Goal: Transaction & Acquisition: Purchase product/service

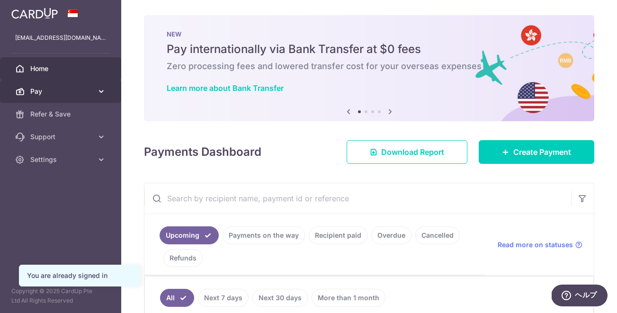
click at [89, 89] on span "Pay" at bounding box center [61, 91] width 63 height 9
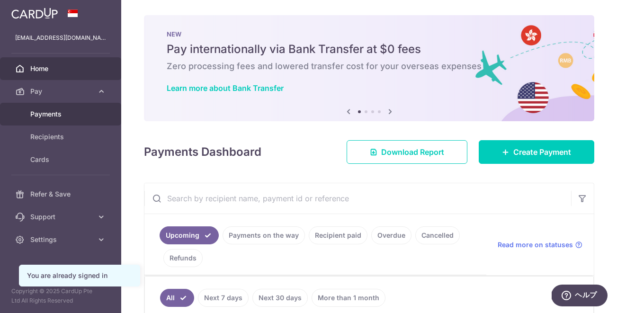
click at [70, 119] on link "Payments" at bounding box center [60, 114] width 121 height 23
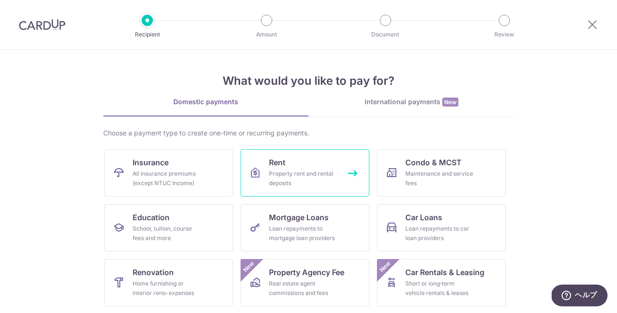
click at [273, 164] on span "Rent" at bounding box center [277, 162] width 17 height 11
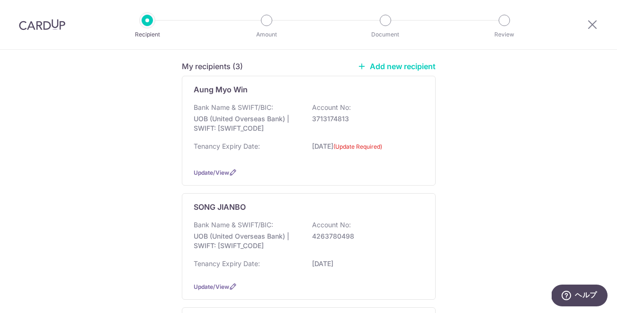
scroll to position [53, 0]
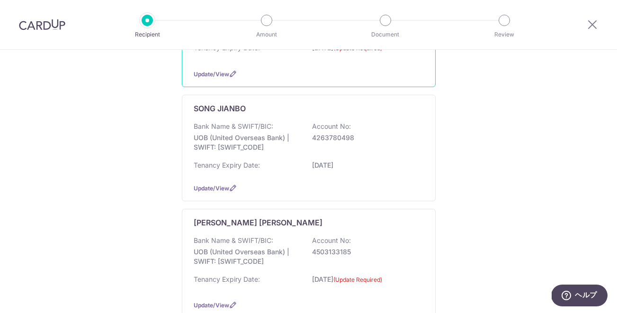
click at [281, 187] on div "Update/View" at bounding box center [309, 188] width 230 height 10
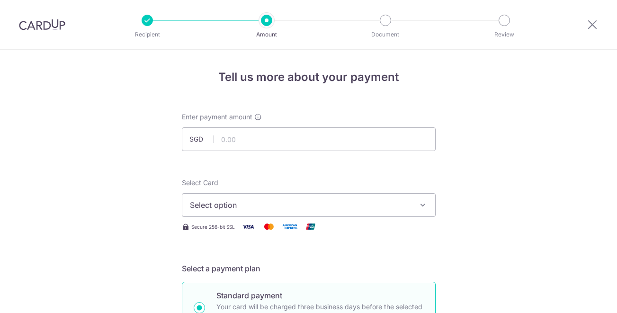
scroll to position [8, 0]
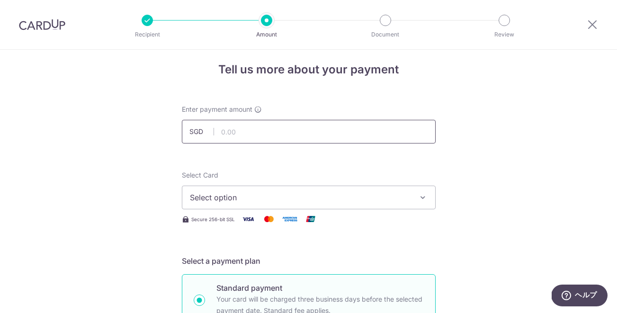
click at [277, 133] on input "text" at bounding box center [309, 132] width 254 height 24
type input "5,700.00"
click at [259, 199] on span "Select option" at bounding box center [300, 197] width 221 height 11
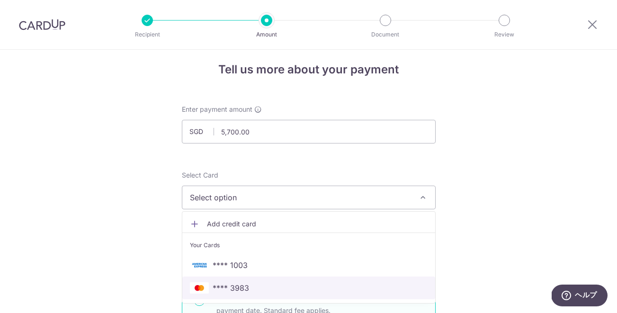
click at [242, 286] on span "**** 3983" at bounding box center [231, 287] width 36 height 11
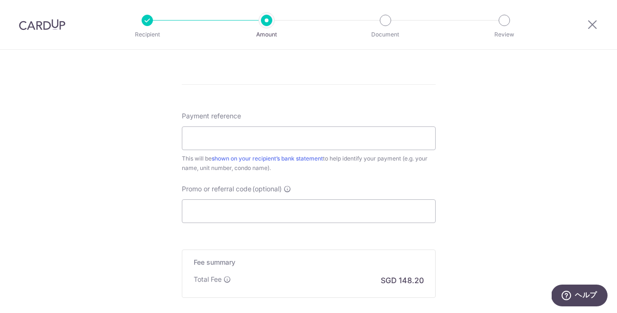
scroll to position [490, 0]
click at [262, 141] on input "Payment reference" at bounding box center [309, 136] width 254 height 24
type input "Rent Tomoki Moriyama"
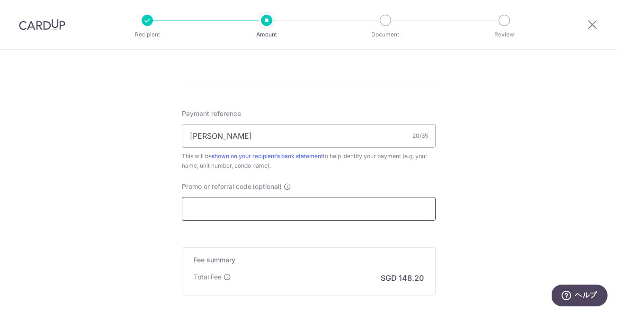
click at [238, 210] on input "Promo or referral code (optional)" at bounding box center [309, 209] width 254 height 24
paste input "SAVERENT179"
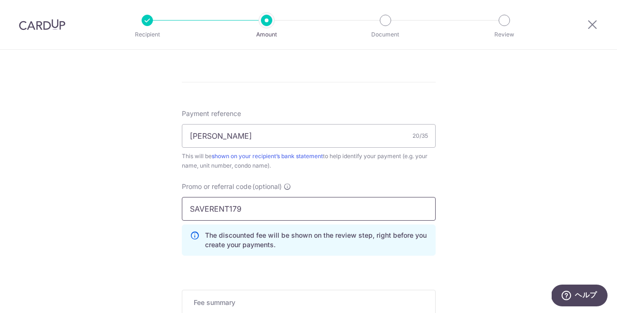
type input "SAVERENT179"
click at [145, 234] on div "Tell us more about your payment Enter payment amount SGD 5,700.00 5700.00 Selec…" at bounding box center [308, 9] width 617 height 899
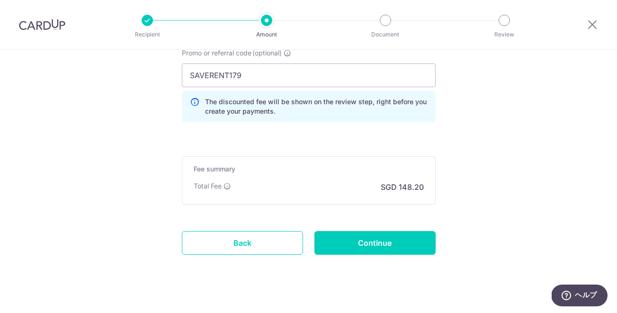
scroll to position [636, 0]
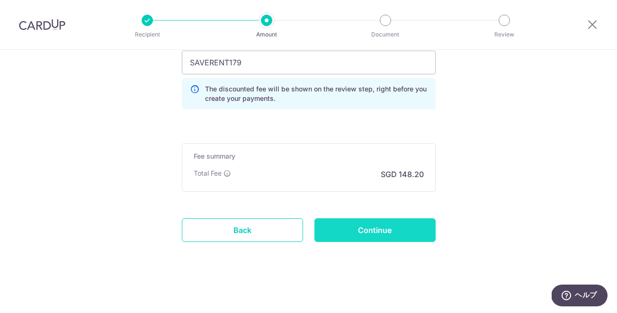
click at [372, 240] on input "Continue" at bounding box center [374, 230] width 121 height 24
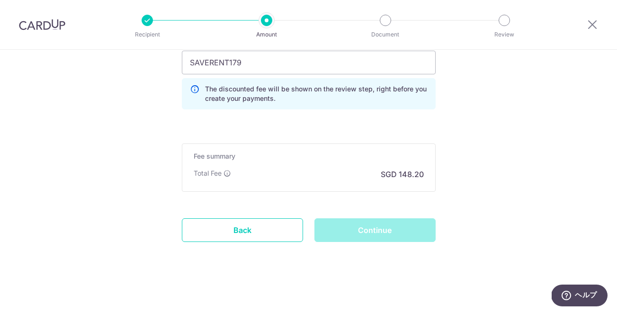
scroll to position [636, 0]
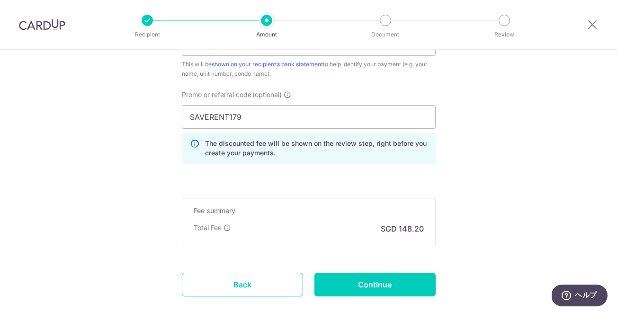
scroll to position [609, 0]
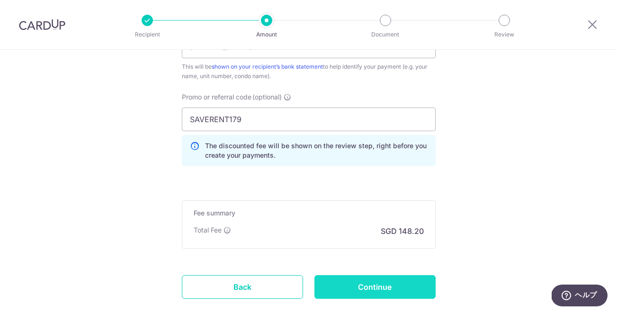
click at [373, 288] on input "Continue" at bounding box center [374, 287] width 121 height 24
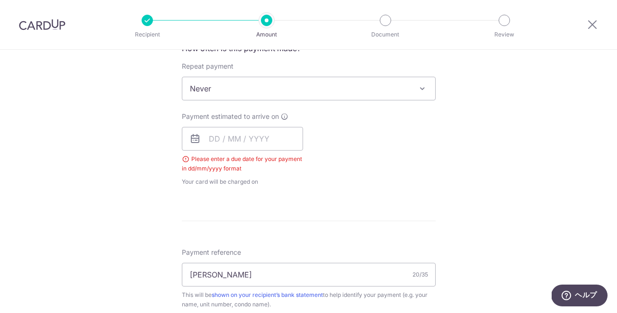
scroll to position [373, 0]
click at [259, 137] on input "text" at bounding box center [242, 139] width 121 height 24
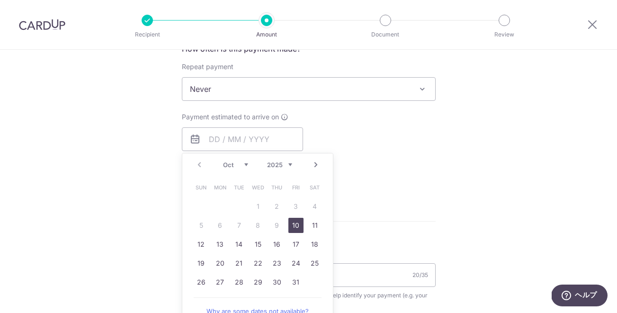
click at [300, 223] on link "10" at bounding box center [295, 225] width 15 height 15
type input "[DATE]"
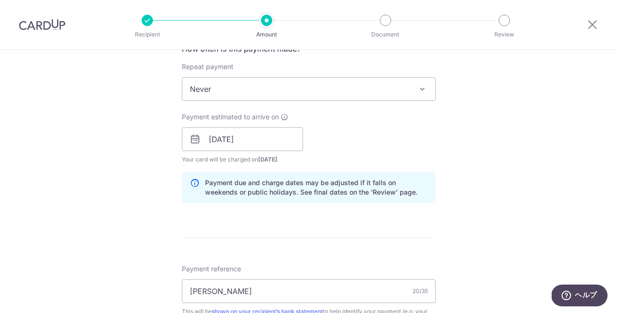
click at [136, 223] on div "Tell us more about your payment Enter payment amount SGD 5,700.00 5700.00 Selec…" at bounding box center [308, 146] width 617 height 938
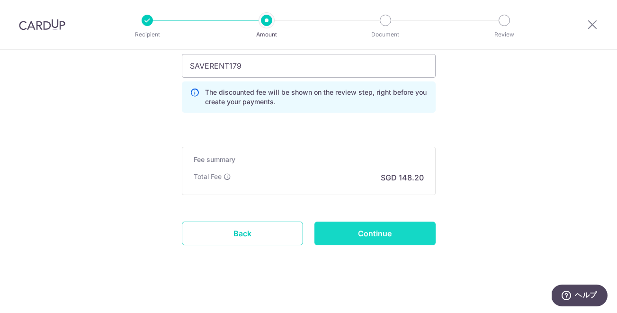
scroll to position [675, 0]
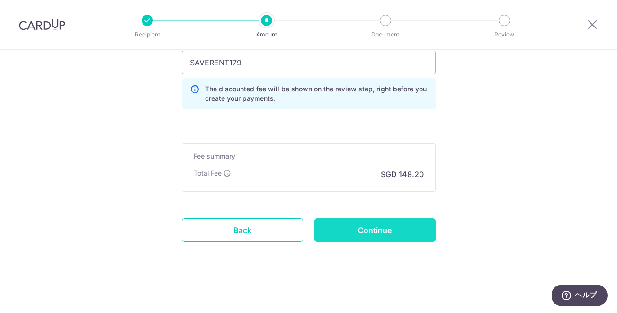
click at [395, 226] on input "Continue" at bounding box center [374, 230] width 121 height 24
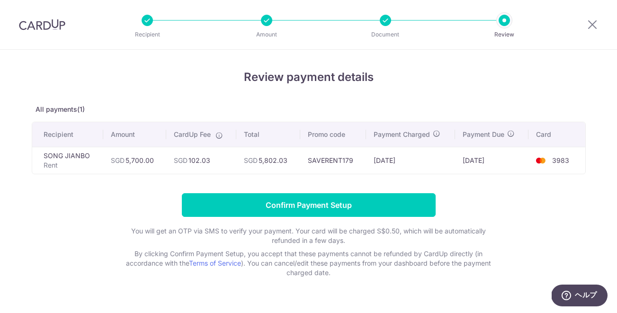
scroll to position [20, 0]
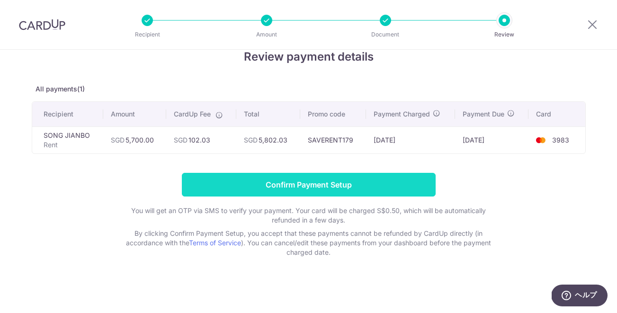
click at [307, 188] on input "Confirm Payment Setup" at bounding box center [309, 185] width 254 height 24
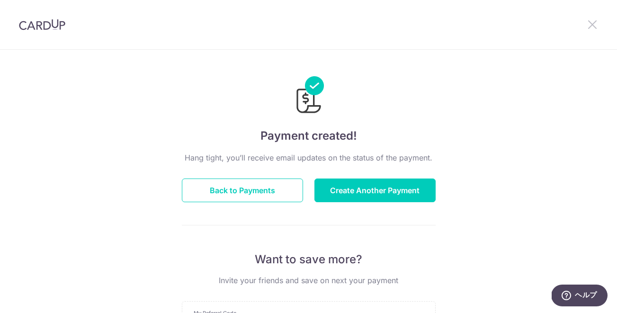
click at [592, 21] on icon at bounding box center [592, 24] width 11 height 12
